Goal: Transaction & Acquisition: Purchase product/service

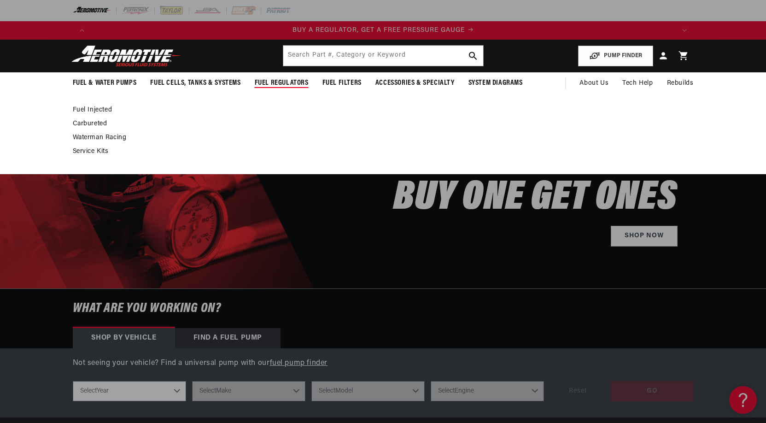
click at [84, 122] on link "Carbureted" at bounding box center [379, 124] width 612 height 8
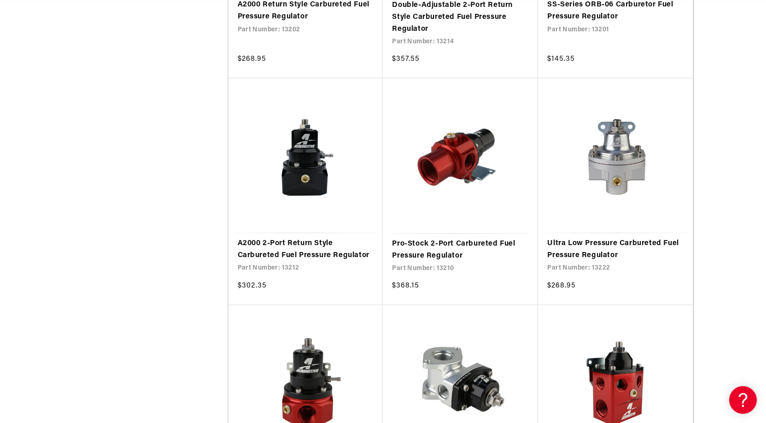
scroll to position [0, 1169]
click at [431, 241] on link "Pro-Stock 2-Port Carbureted Fuel Pressure Regulator" at bounding box center [460, 249] width 137 height 23
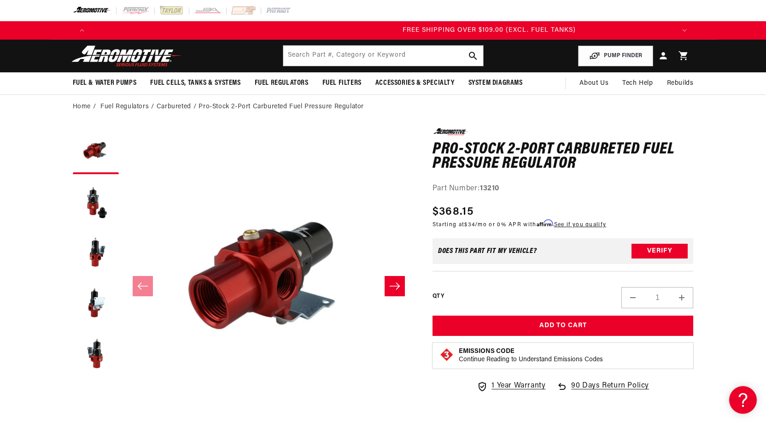
scroll to position [0, 1753]
click at [393, 283] on icon "Slide right" at bounding box center [394, 286] width 11 height 9
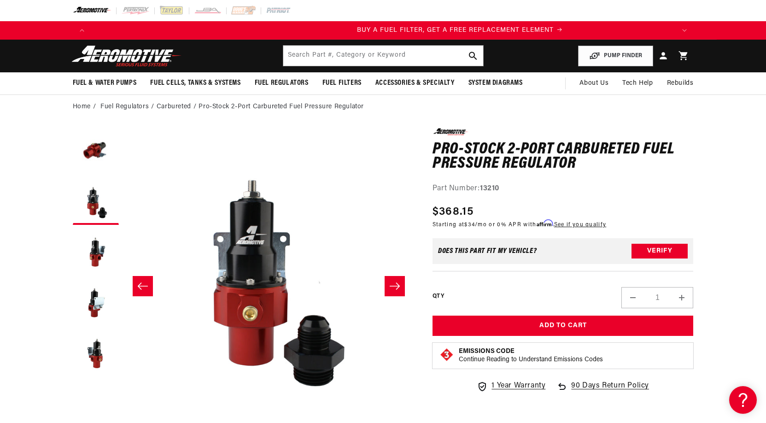
scroll to position [0, 584]
click at [90, 253] on button "Load image 3 in gallery view" at bounding box center [96, 252] width 46 height 46
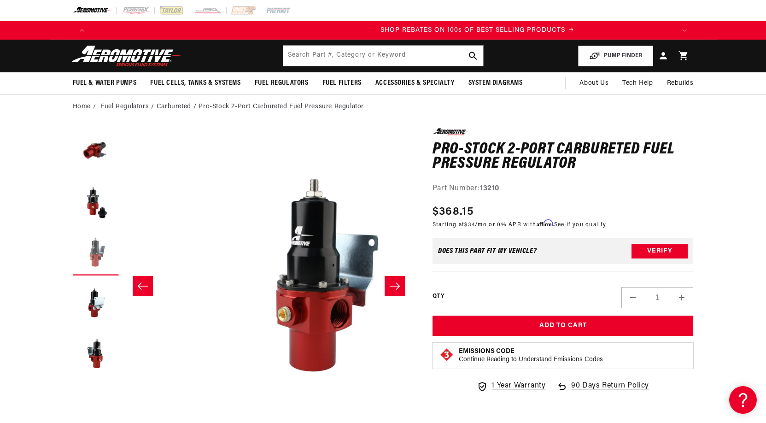
scroll to position [0, 581]
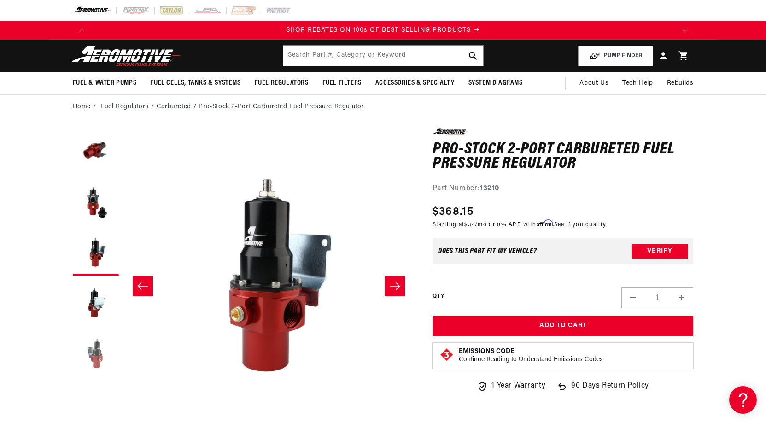
click at [96, 352] on button "Load image 5 in gallery view" at bounding box center [96, 354] width 46 height 46
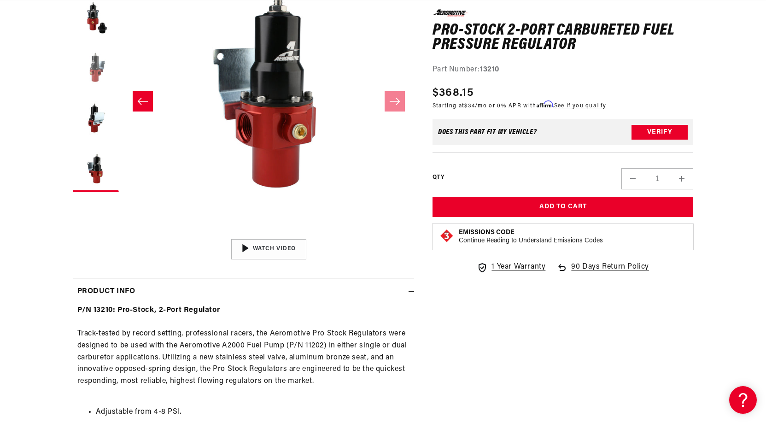
click at [94, 59] on button "Load image 3 in gallery view" at bounding box center [96, 68] width 46 height 46
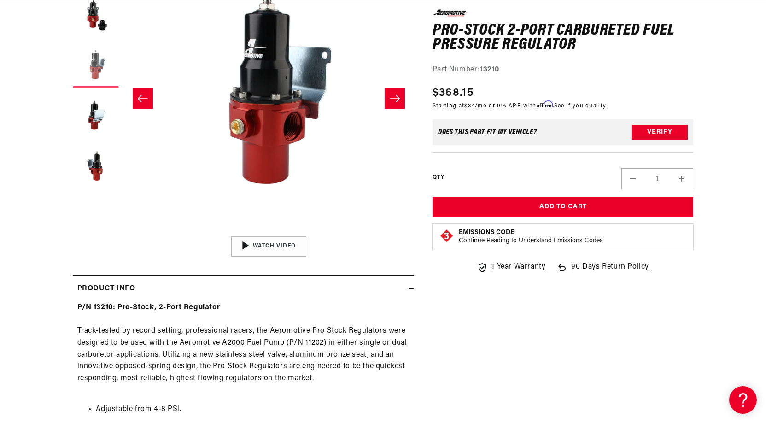
click at [96, 62] on button "Load image 3 in gallery view" at bounding box center [96, 65] width 46 height 46
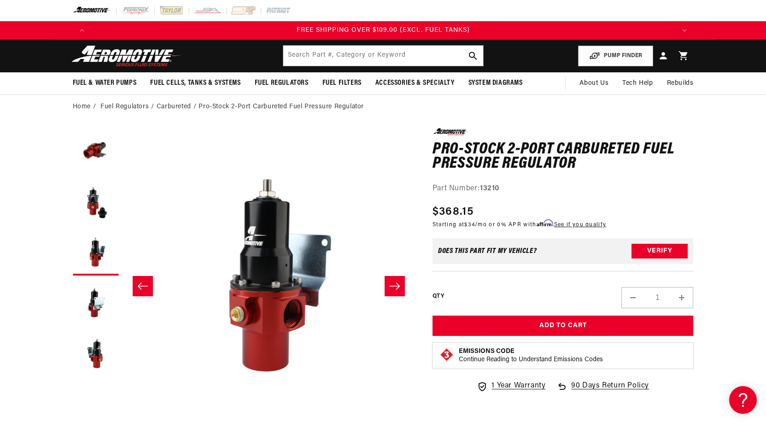
click at [399, 283] on icon "Slide right" at bounding box center [394, 286] width 11 height 9
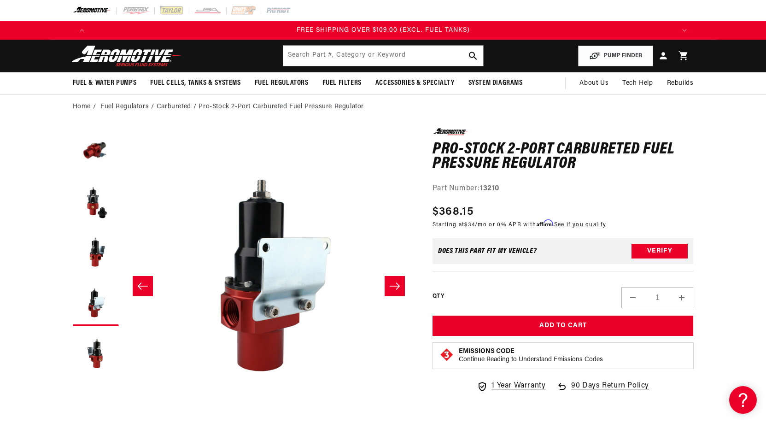
click at [399, 283] on icon "Slide right" at bounding box center [394, 286] width 11 height 9
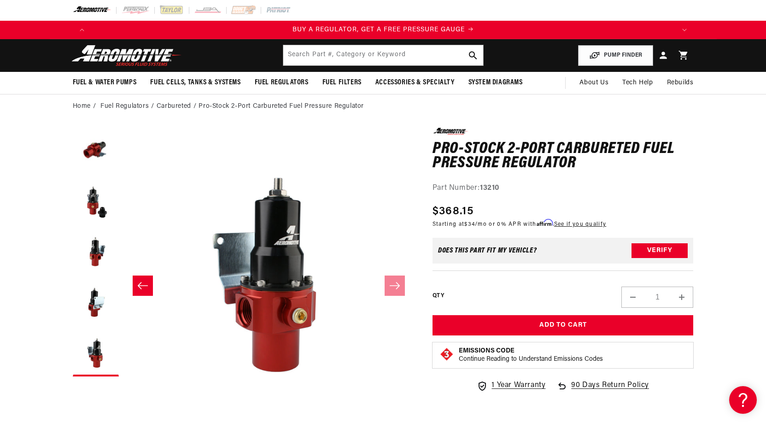
click at [139, 284] on icon "Slide left" at bounding box center [142, 285] width 10 height 7
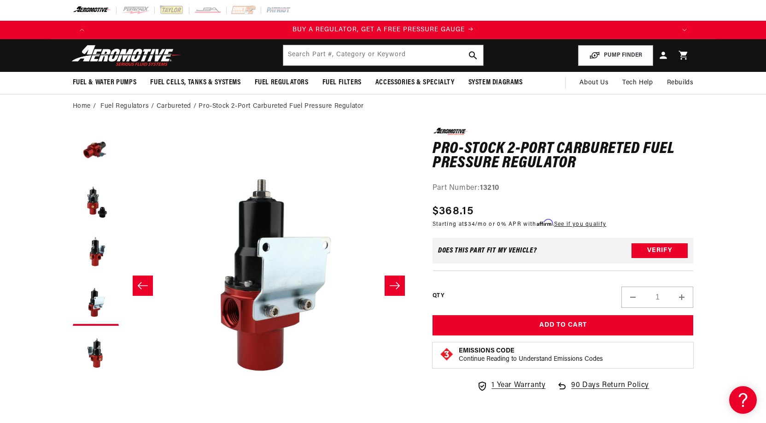
click at [139, 284] on icon "Slide left" at bounding box center [142, 285] width 10 height 7
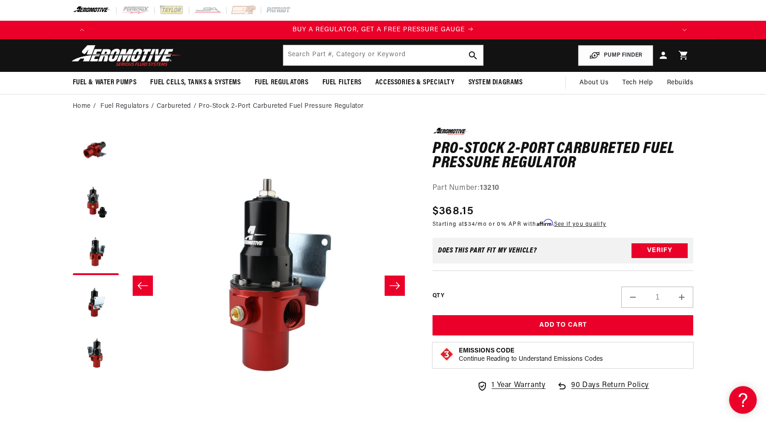
click at [139, 284] on icon "Slide left" at bounding box center [142, 285] width 10 height 7
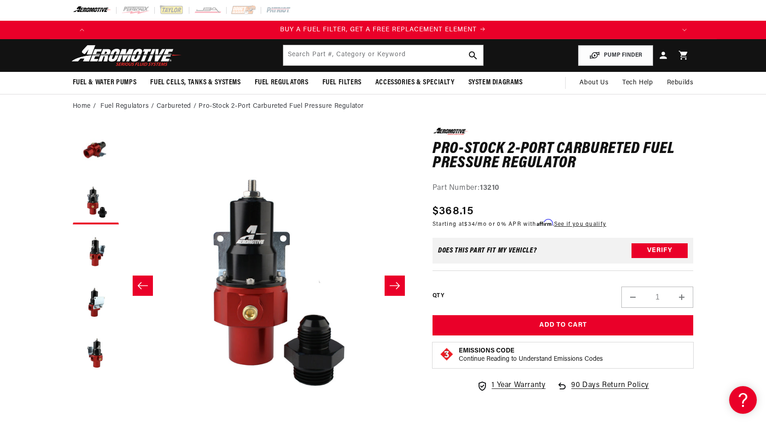
click at [139, 284] on icon "Slide left" at bounding box center [142, 285] width 10 height 7
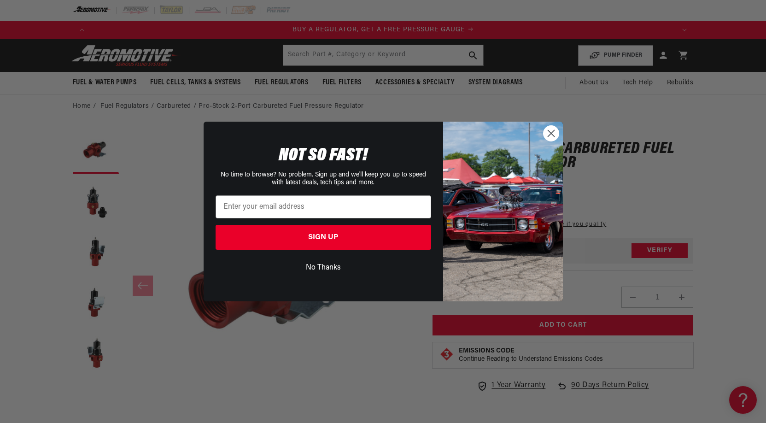
scroll to position [0, 584]
click at [551, 129] on circle "Close dialog" at bounding box center [550, 133] width 15 height 15
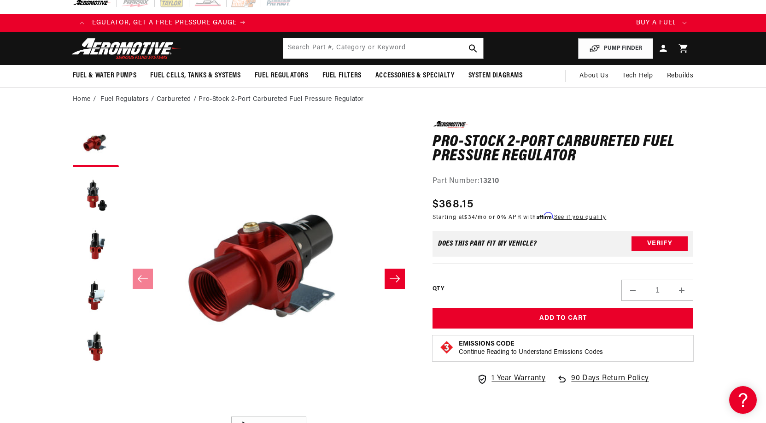
scroll to position [0, 0]
